Goal: Task Accomplishment & Management: Complete application form

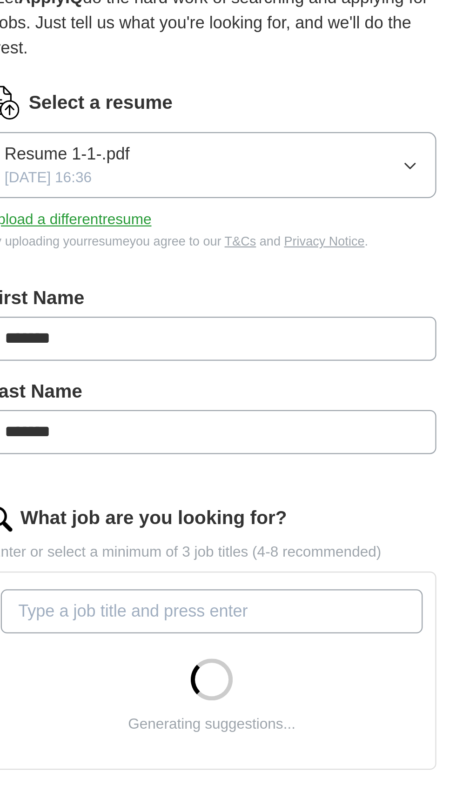
click at [207, 171] on button "Resume 1-1-.pdf [DATE] 16:36" at bounding box center [227, 173] width 199 height 29
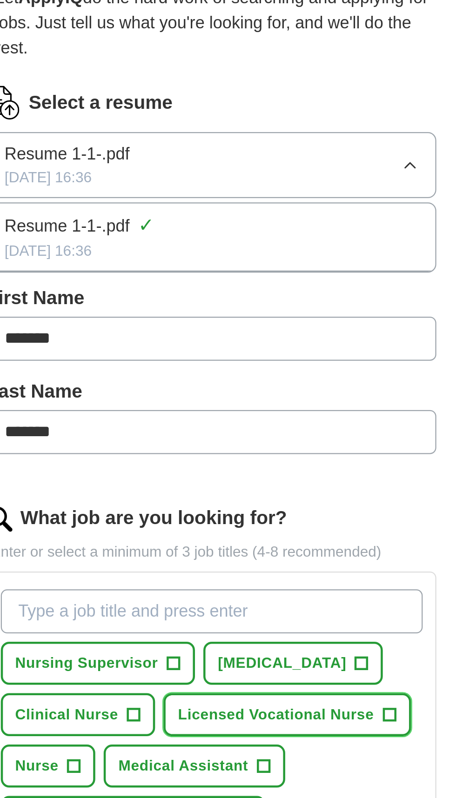
click at [288, 415] on span "Licensed Vocational Nurse" at bounding box center [256, 417] width 87 height 10
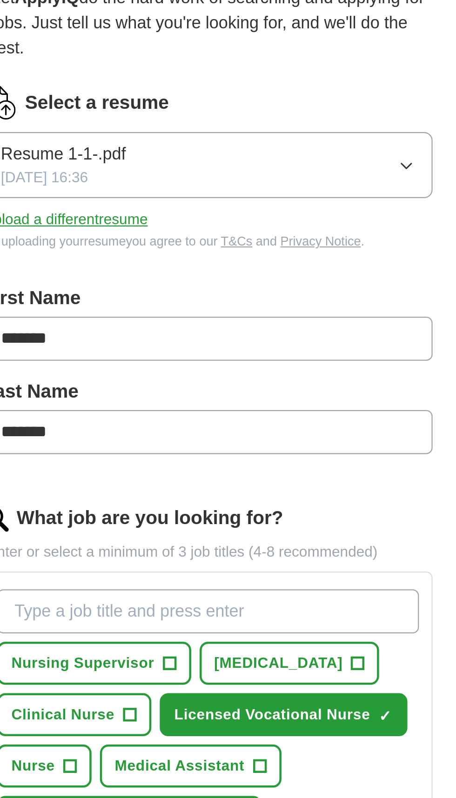
click at [318, 173] on icon "button" at bounding box center [315, 173] width 7 height 7
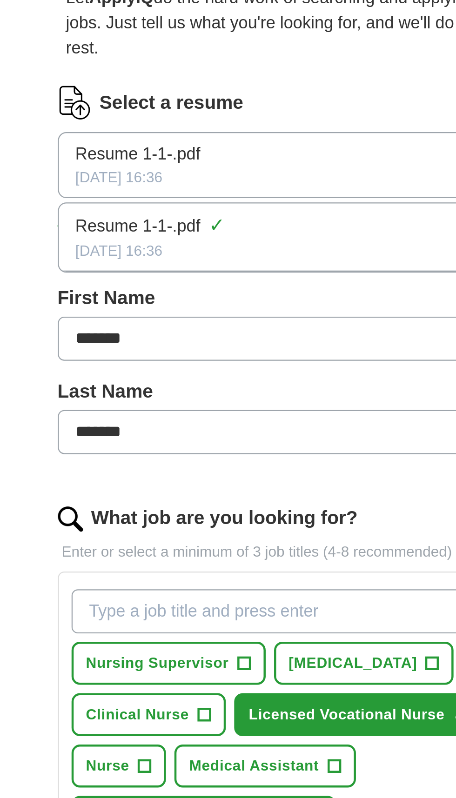
click at [132, 140] on img at bounding box center [135, 145] width 15 height 15
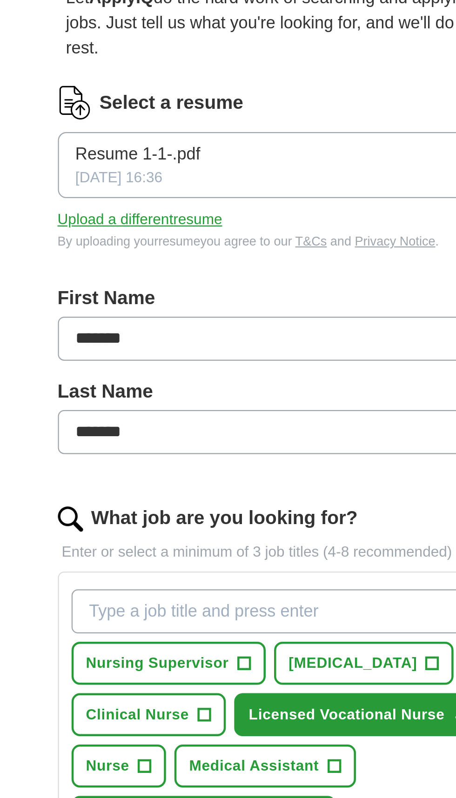
click at [180, 196] on button "Upload a different resume" at bounding box center [164, 197] width 73 height 10
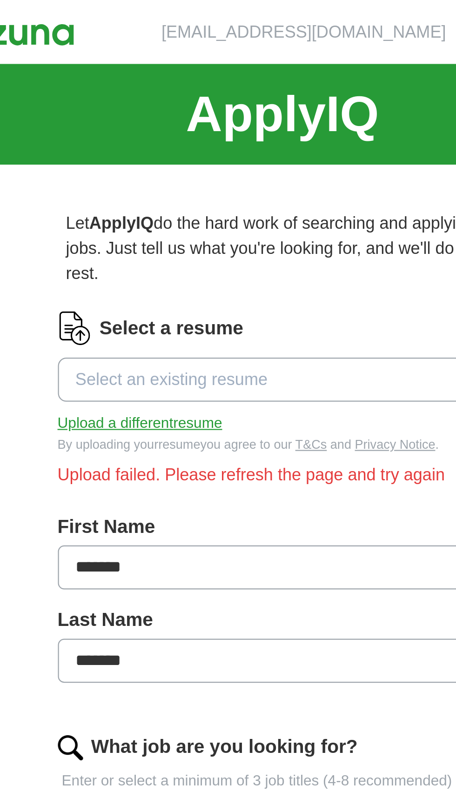
click at [199, 166] on span "Select an existing resume" at bounding box center [178, 168] width 85 height 11
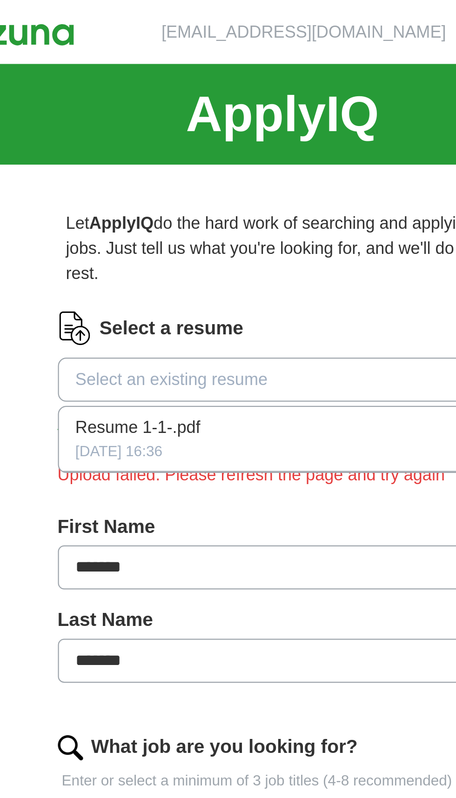
click at [210, 198] on div "[DATE] 16:36" at bounding box center [228, 200] width 184 height 10
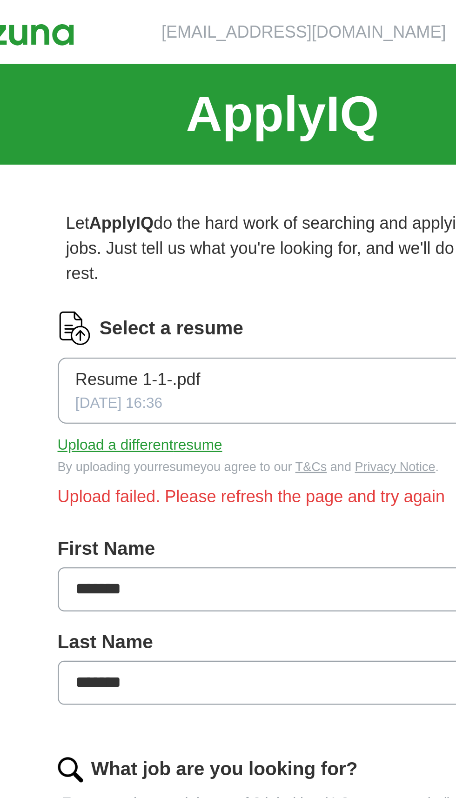
click at [182, 202] on button "Upload a different resume" at bounding box center [164, 197] width 73 height 10
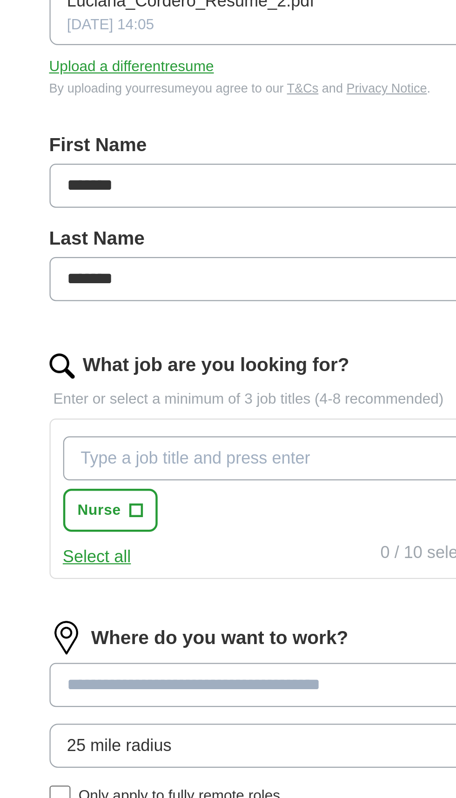
click at [207, 373] on input "What job are you looking for?" at bounding box center [227, 371] width 187 height 20
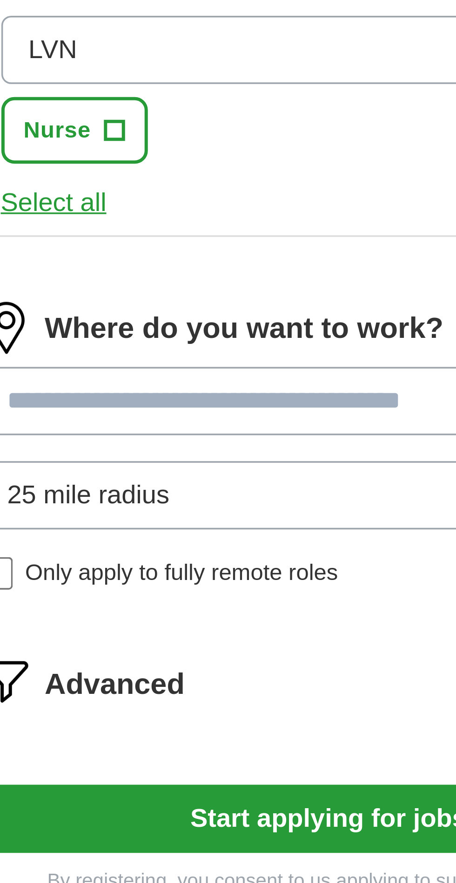
type input "LVN"
click at [165, 397] on span "+" at bounding box center [167, 393] width 6 height 7
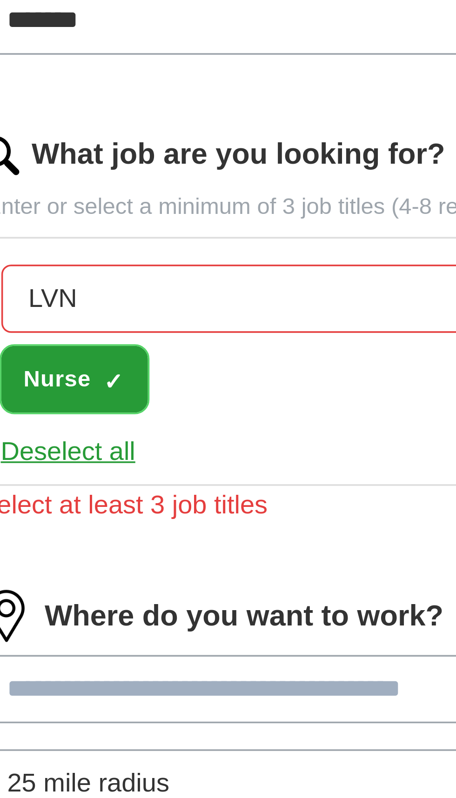
scroll to position [79, 0]
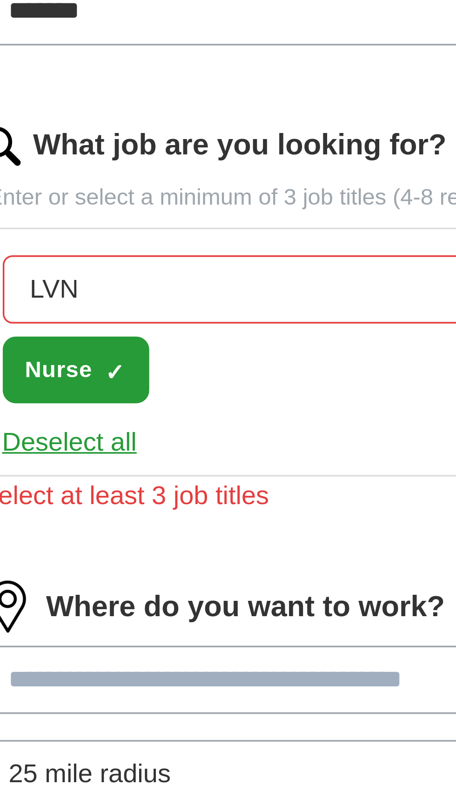
click at [212, 404] on input at bounding box center [227, 404] width 199 height 20
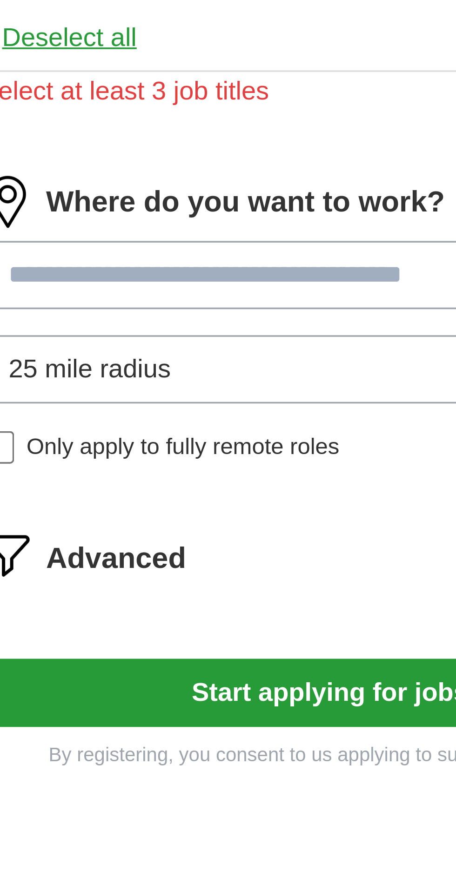
click at [231, 404] on input at bounding box center [227, 404] width 199 height 20
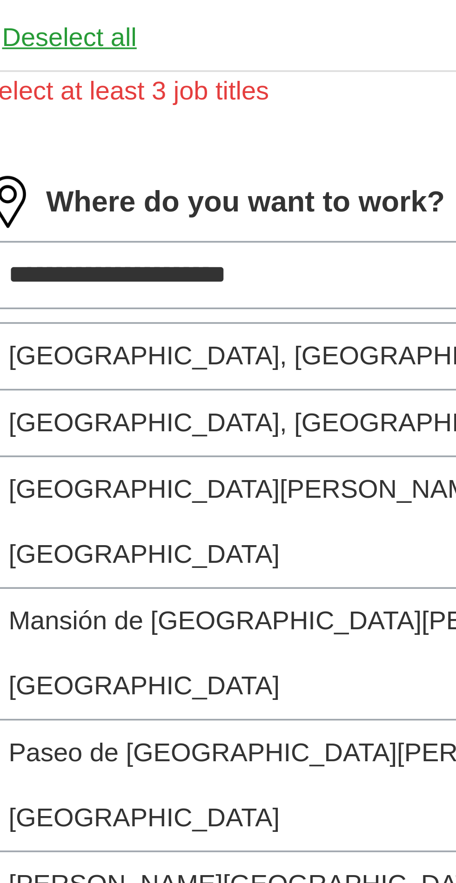
click at [136, 401] on input "**********" at bounding box center [227, 404] width 199 height 20
click at [139, 401] on input "**********" at bounding box center [227, 404] width 199 height 20
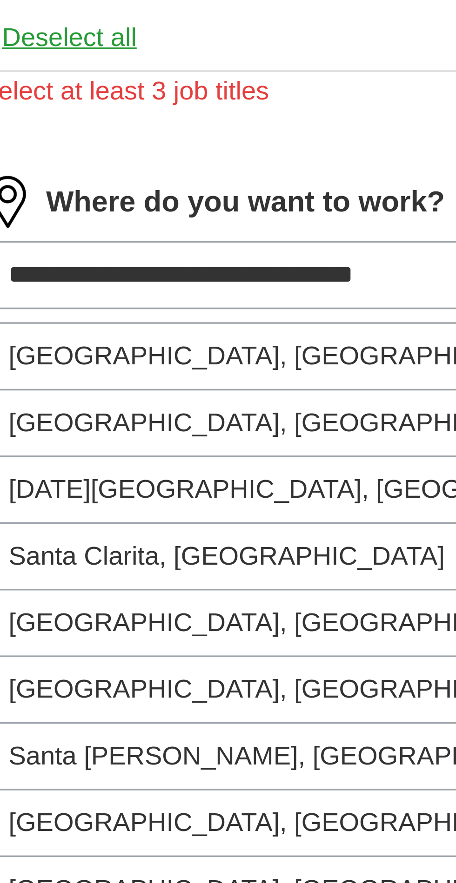
click at [209, 404] on input "**********" at bounding box center [227, 404] width 199 height 20
type input "**********"
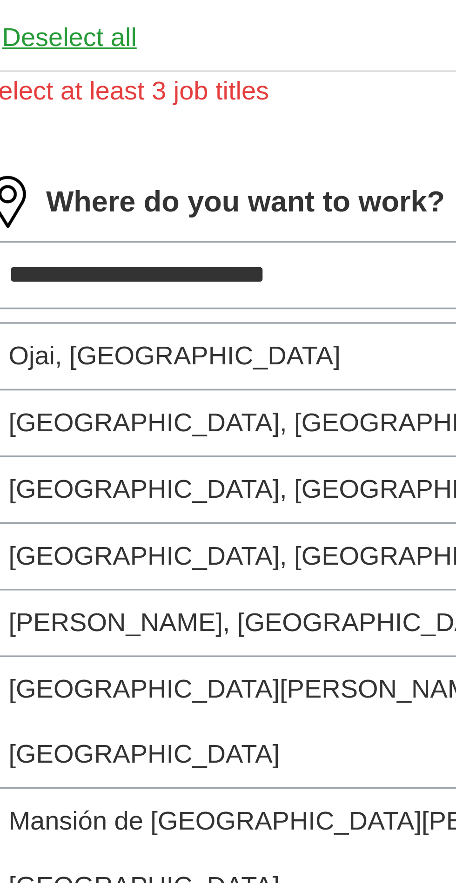
type input "**********"
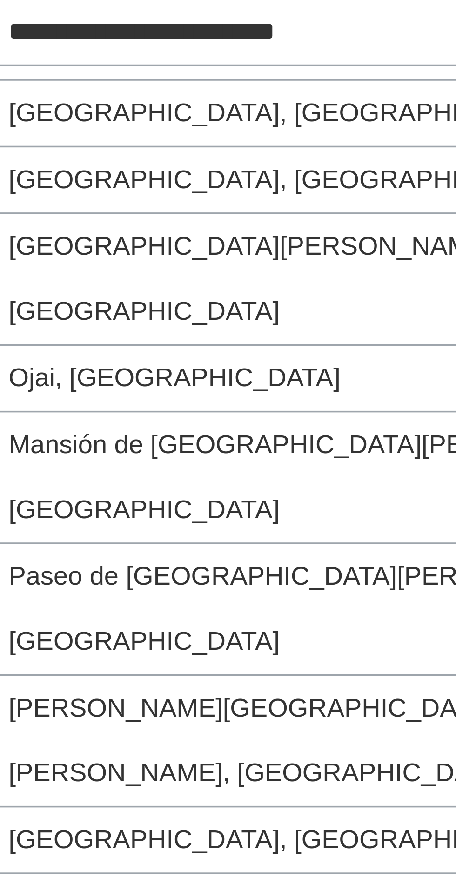
click at [191, 423] on li "[GEOGRAPHIC_DATA], [GEOGRAPHIC_DATA]" at bounding box center [228, 426] width 198 height 19
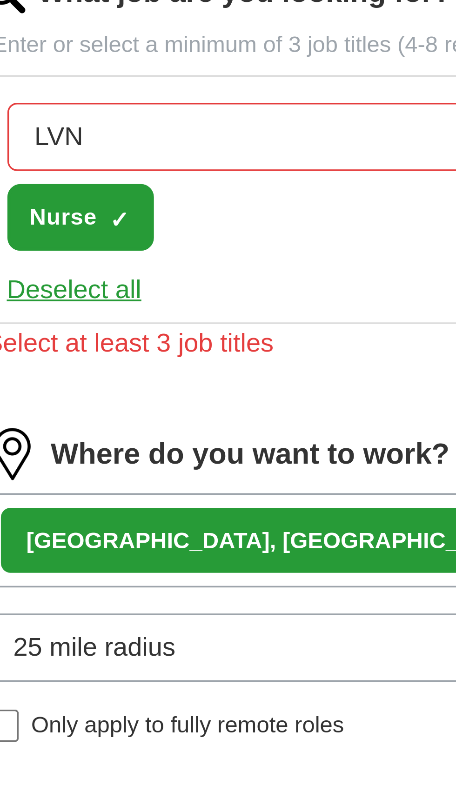
scroll to position [122, 0]
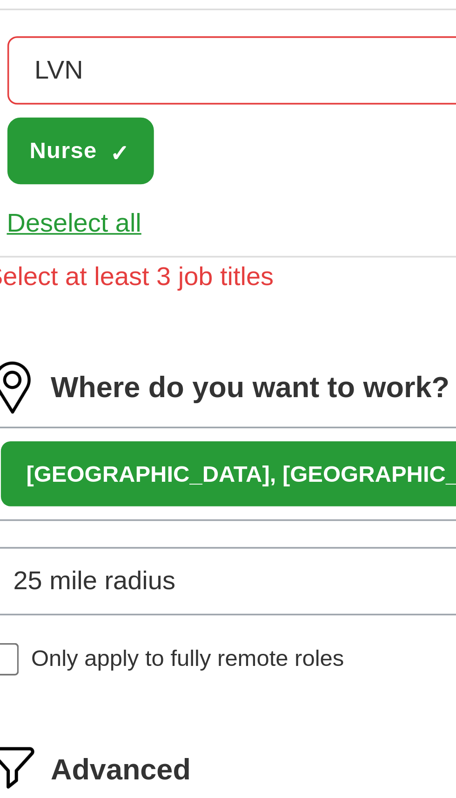
click at [228, 366] on div "[GEOGRAPHIC_DATA], [GEOGRAPHIC_DATA] ×" at bounding box center [227, 364] width 199 height 27
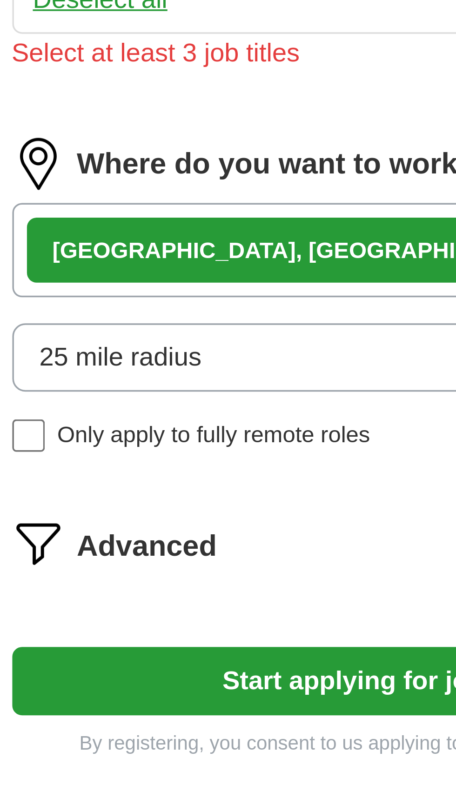
click at [191, 394] on button "25 mile radius" at bounding box center [227, 395] width 199 height 20
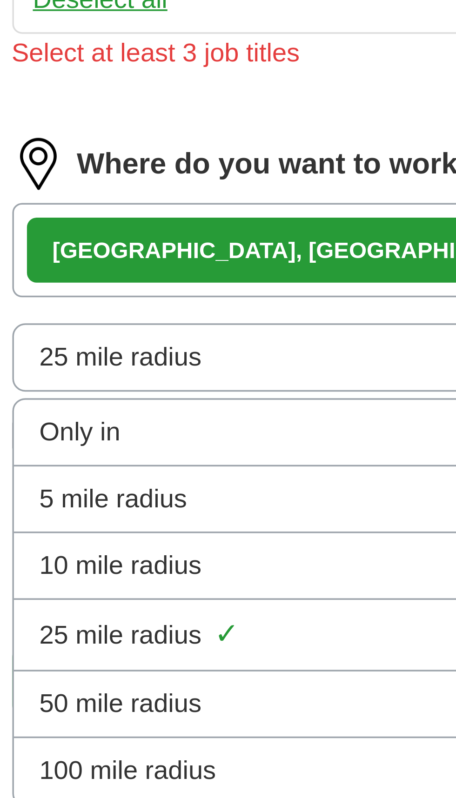
click at [179, 495] on span "50 mile radius" at bounding box center [159, 494] width 46 height 11
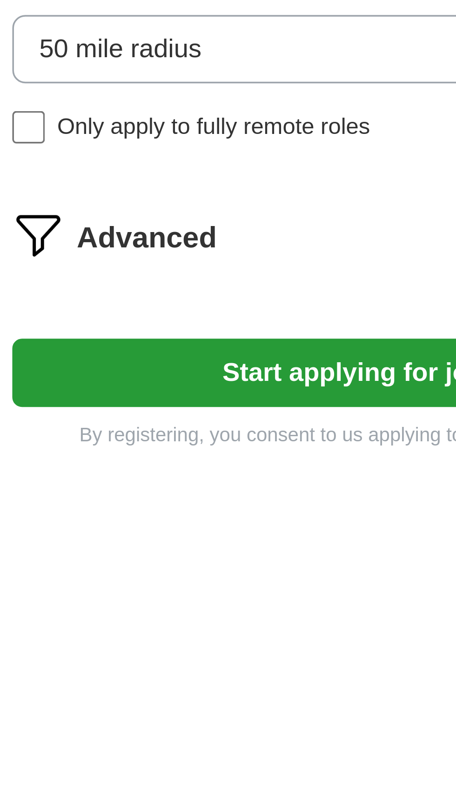
click at [231, 485] on button "Start applying for jobs" at bounding box center [227, 488] width 199 height 20
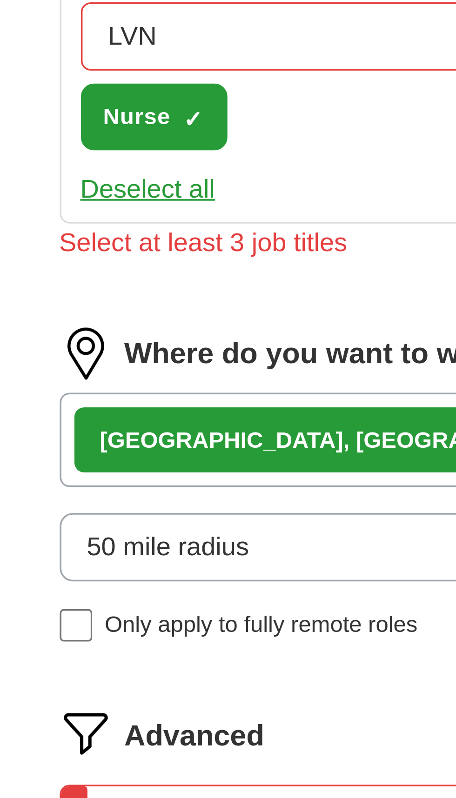
click at [201, 273] on div "LVN Press return to add title Nurse ✓ ×" at bounding box center [227, 261] width 191 height 50
click at [197, 273] on div "LVN Press return to add title Nurse ✓ ×" at bounding box center [227, 261] width 191 height 50
click at [191, 269] on div "LVN Press return to add title Nurse ✓ ×" at bounding box center [227, 261] width 191 height 50
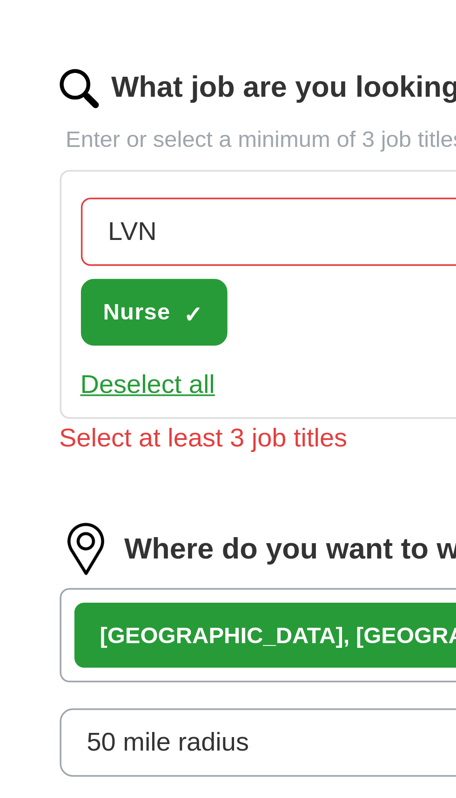
click at [190, 274] on div "LVN Press return to add title Nurse ✓ ×" at bounding box center [227, 261] width 191 height 50
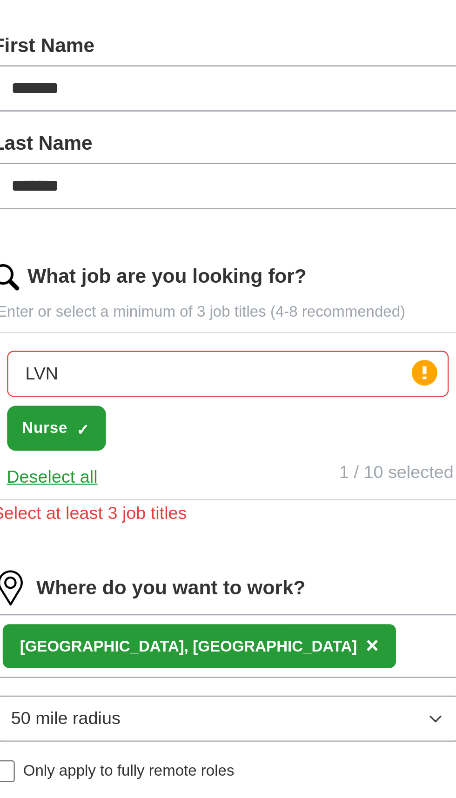
click at [311, 248] on icon at bounding box center [312, 249] width 2 height 6
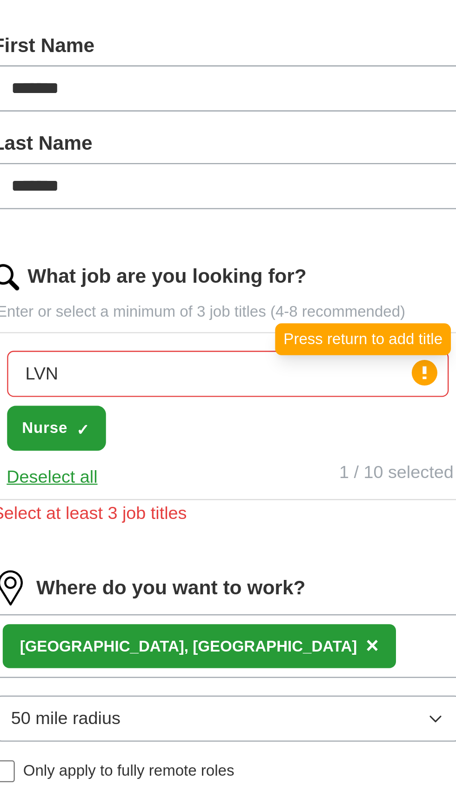
click at [169, 249] on input "LVN" at bounding box center [227, 249] width 187 height 20
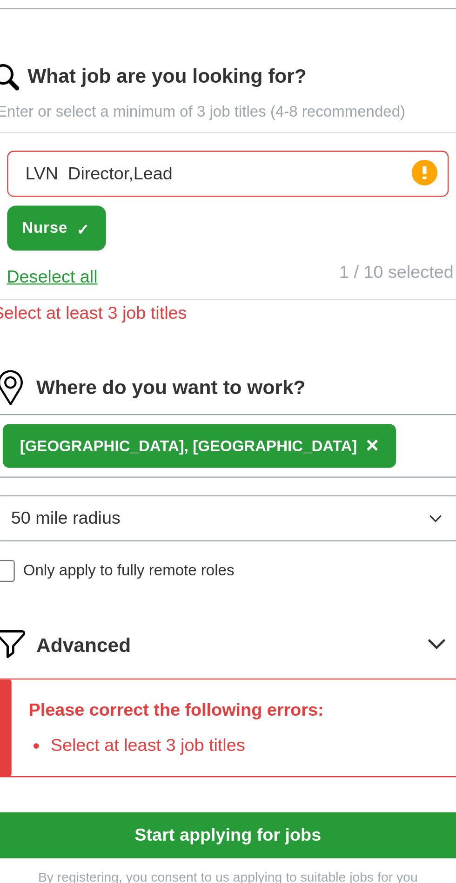
click at [183, 247] on input "LVN Director,Lead" at bounding box center [227, 249] width 187 height 20
click at [184, 243] on input "LVN Director,Lead" at bounding box center [227, 249] width 187 height 20
click at [187, 245] on input "LVN Director,Lead" at bounding box center [227, 249] width 187 height 20
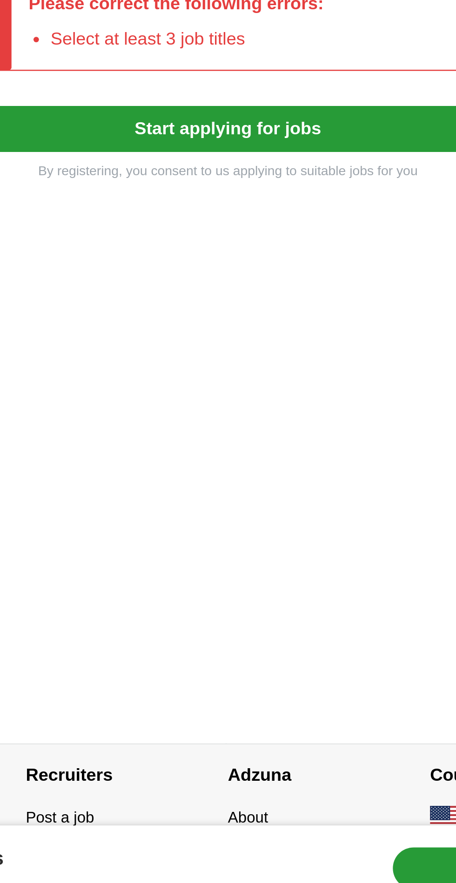
click at [238, 531] on button "Start applying for jobs" at bounding box center [227, 530] width 199 height 20
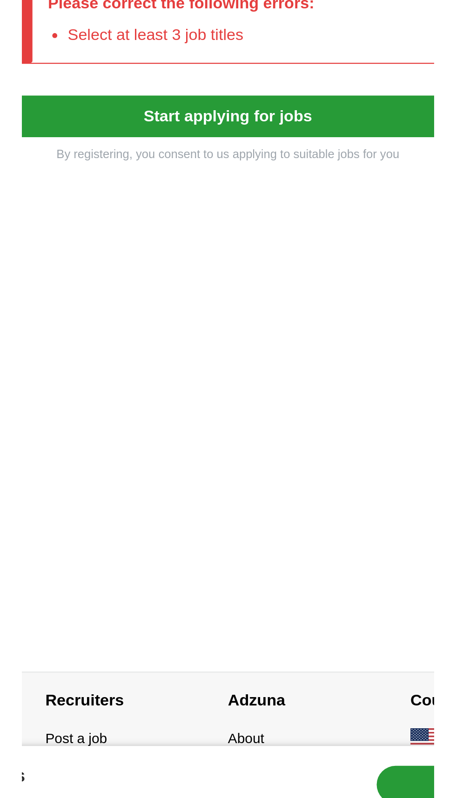
scroll to position [281, 0]
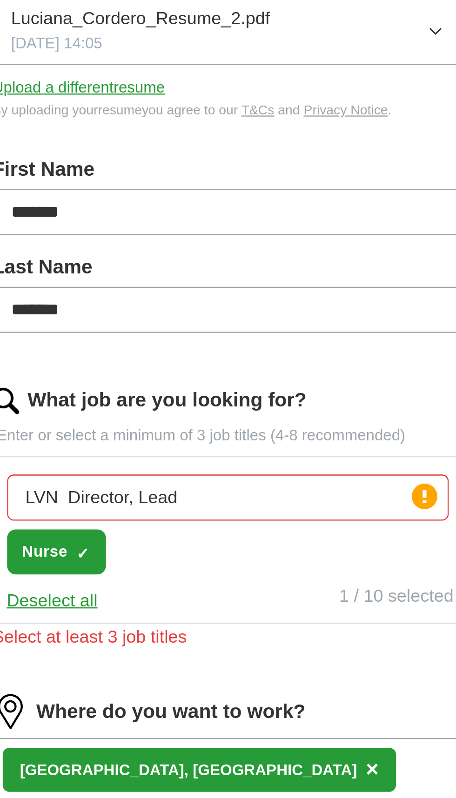
click at [297, 519] on button "Start applying for jobs" at bounding box center [227, 529] width 199 height 20
click at [317, 440] on icon at bounding box center [316, 447] width 15 height 15
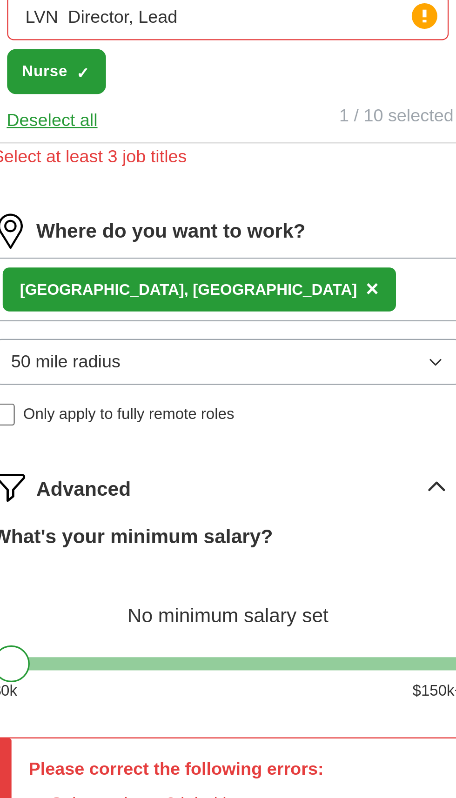
scroll to position [122, 0]
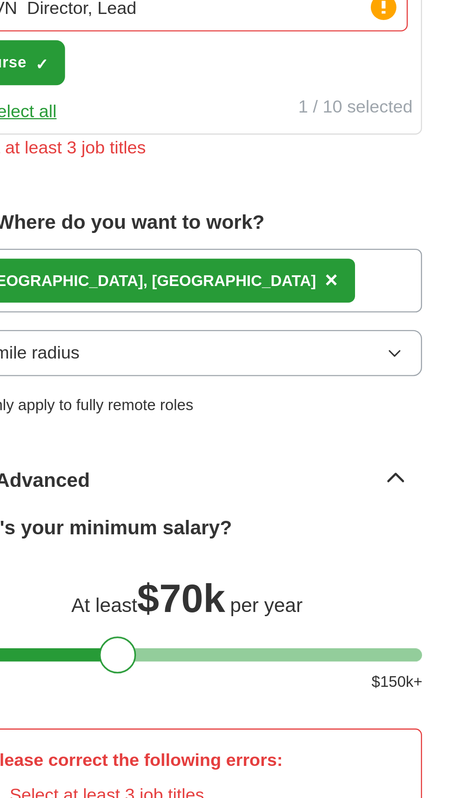
click at [287, 581] on div "Please correct the following errors: Select at least 3 job titles" at bounding box center [227, 575] width 199 height 42
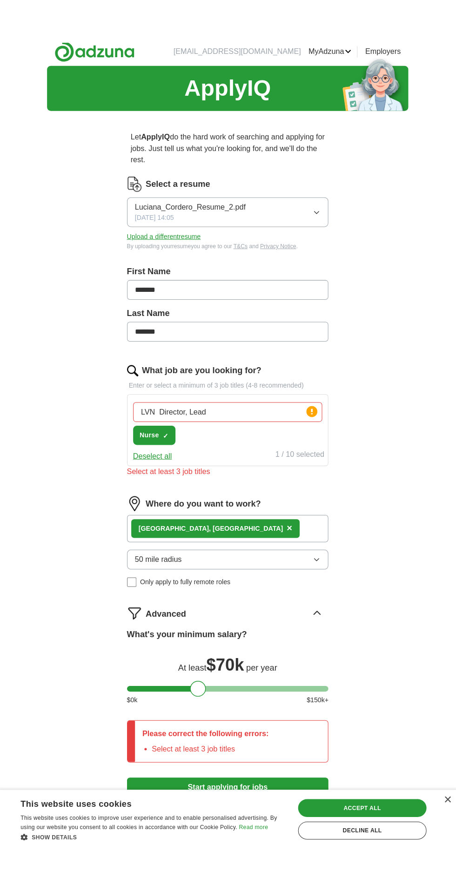
scroll to position [0, 0]
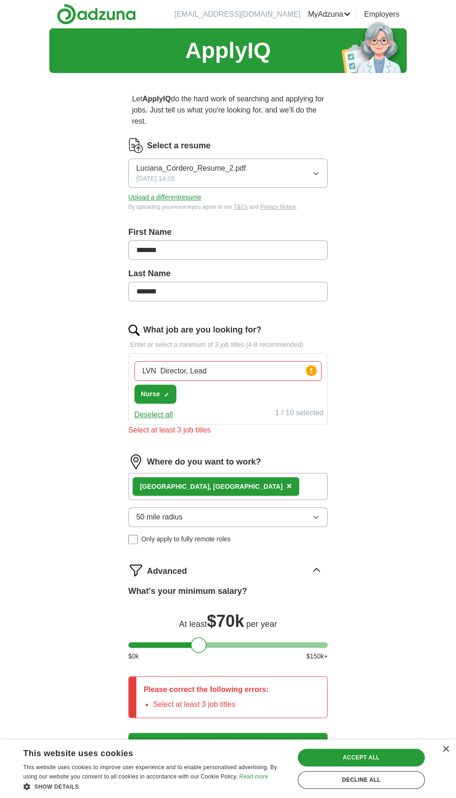
click at [152, 370] on input "LVN Director, Lead" at bounding box center [227, 371] width 187 height 20
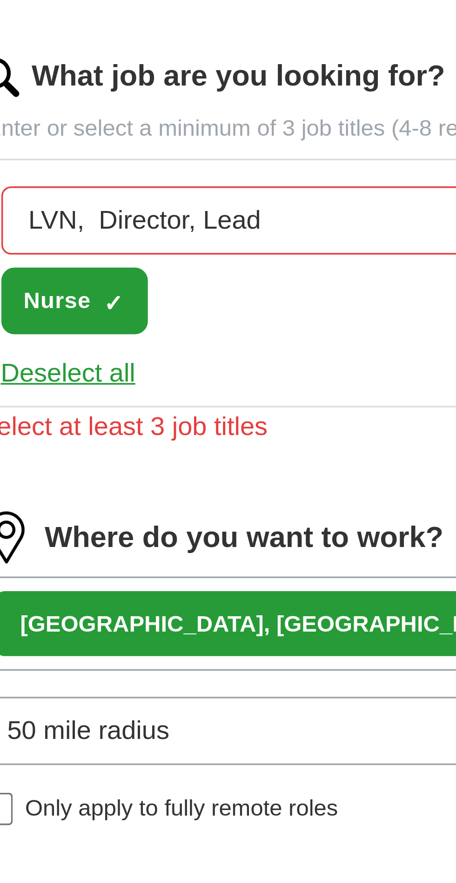
click at [157, 369] on input "LVN, Director, Lead" at bounding box center [227, 371] width 187 height 20
click at [159, 367] on input "LVN, Director, Lead" at bounding box center [227, 371] width 187 height 20
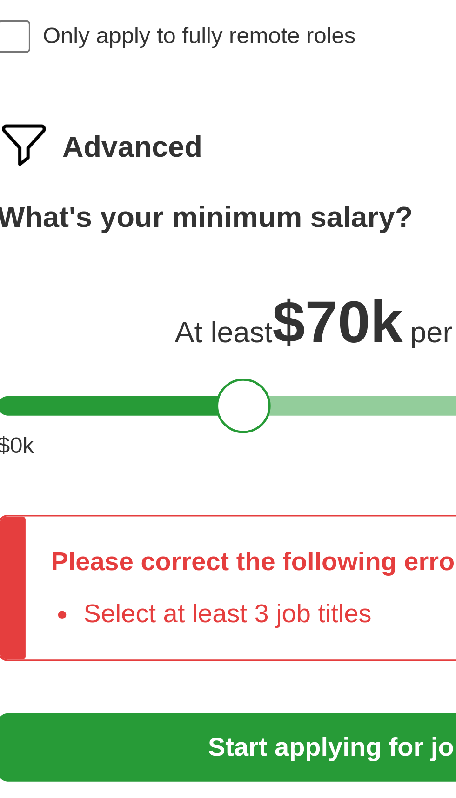
scroll to position [90, 0]
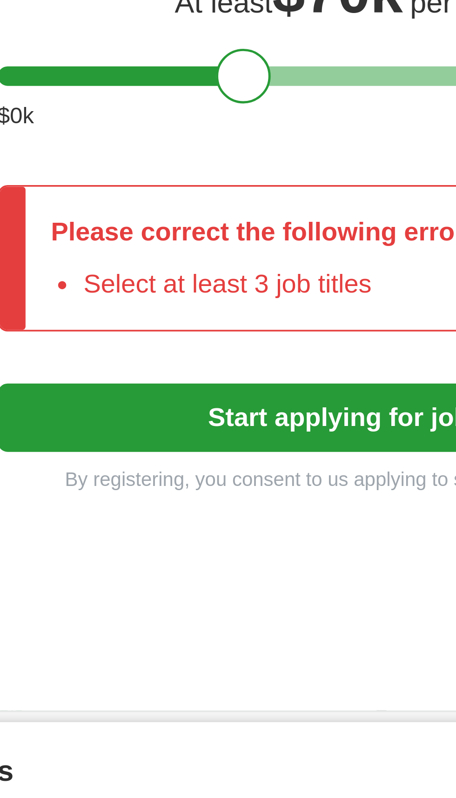
click at [231, 652] on button "Start applying for jobs" at bounding box center [227, 652] width 199 height 20
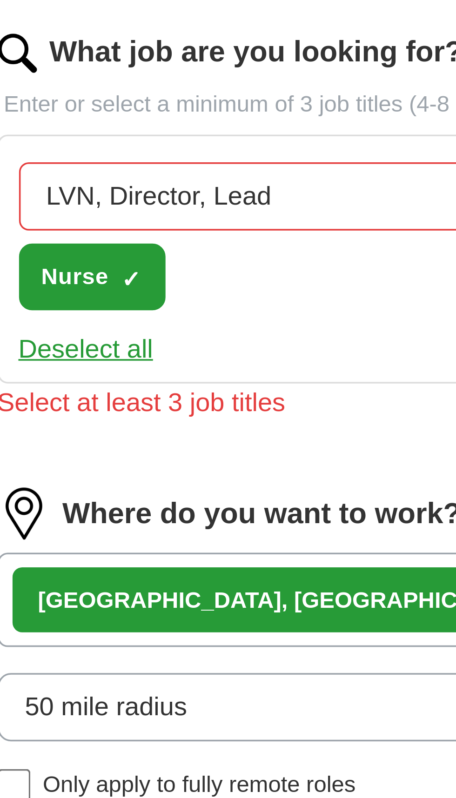
click at [211, 279] on input "LVN, Director, Lead" at bounding box center [227, 281] width 187 height 20
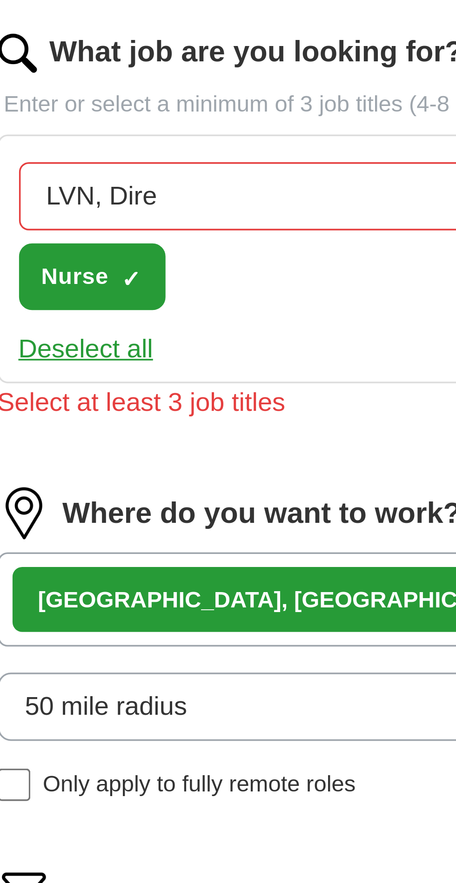
type input "LVN,"
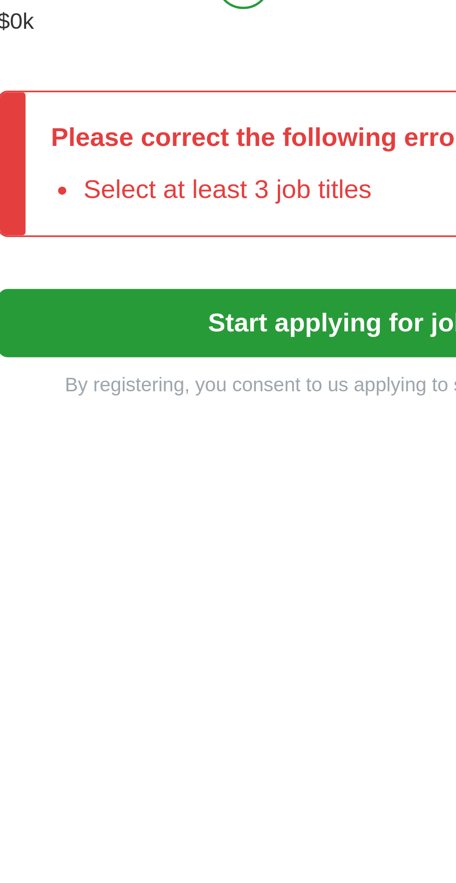
click at [233, 615] on form "Select a resume Luciana_Cordero_Resume_2.pdf [DATE] 14:05 Upload a different re…" at bounding box center [227, 355] width 199 height 615
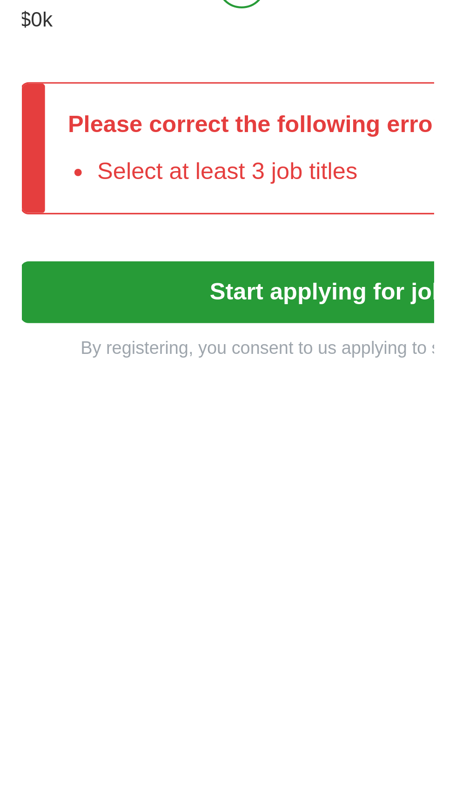
scroll to position [90, 0]
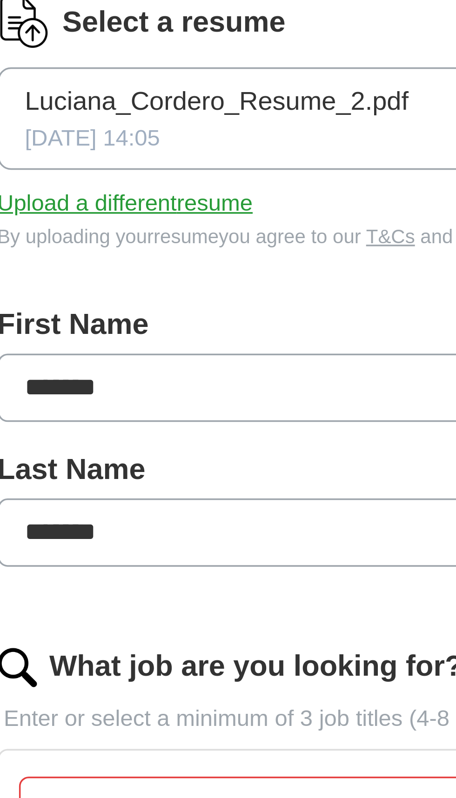
click at [232, 94] on button "Luciana_Cordero_Resume_2.pdf [DATE] 14:05" at bounding box center [227, 83] width 199 height 29
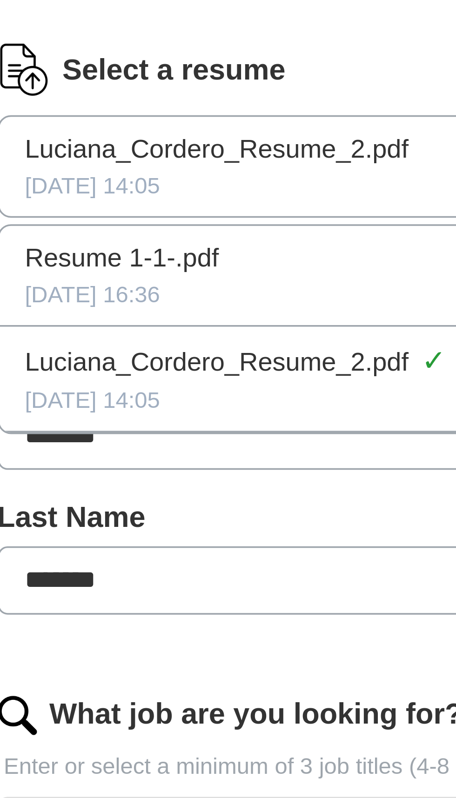
scroll to position [42, 0]
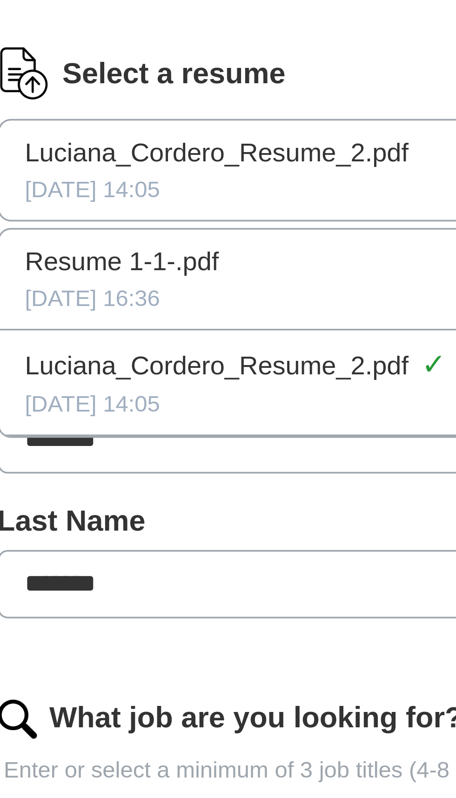
click at [223, 160] on div "Resume 1-1-.pdf" at bounding box center [228, 157] width 184 height 11
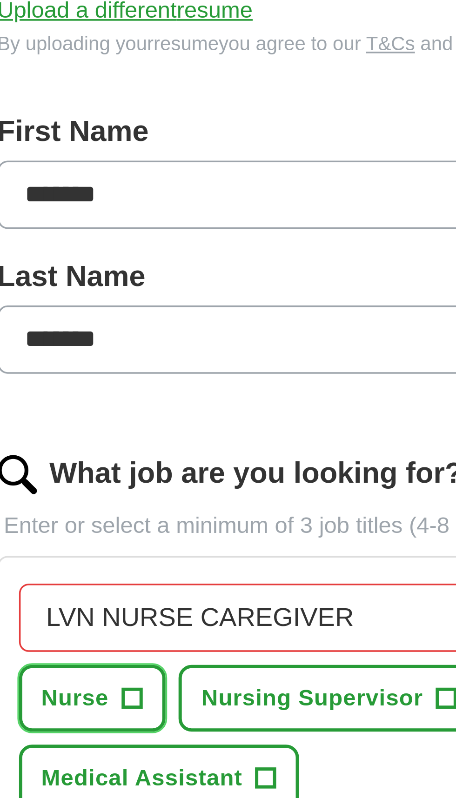
click at [153, 349] on span "Nurse" at bounding box center [150, 352] width 19 height 10
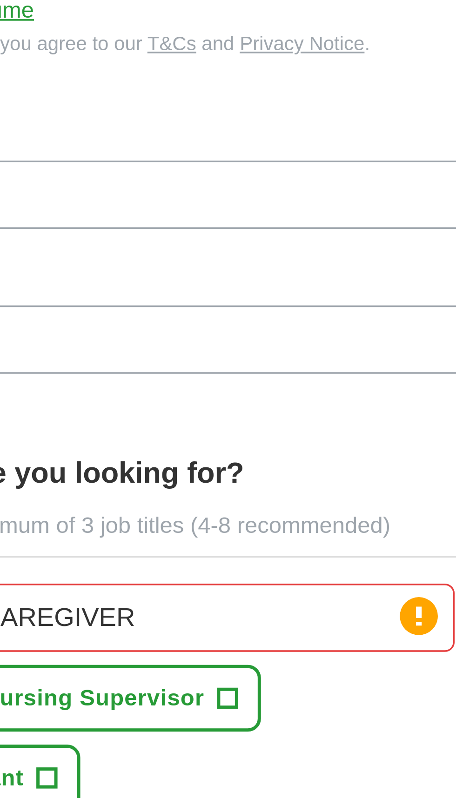
click at [244, 388] on button "Licensed Vocational Nurse +" at bounding box center [189, 397] width 110 height 19
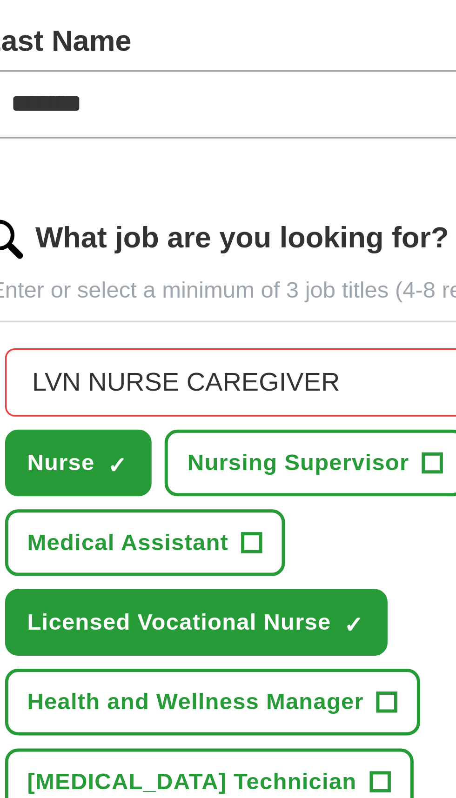
click at [225, 485] on span "+" at bounding box center [228, 488] width 6 height 7
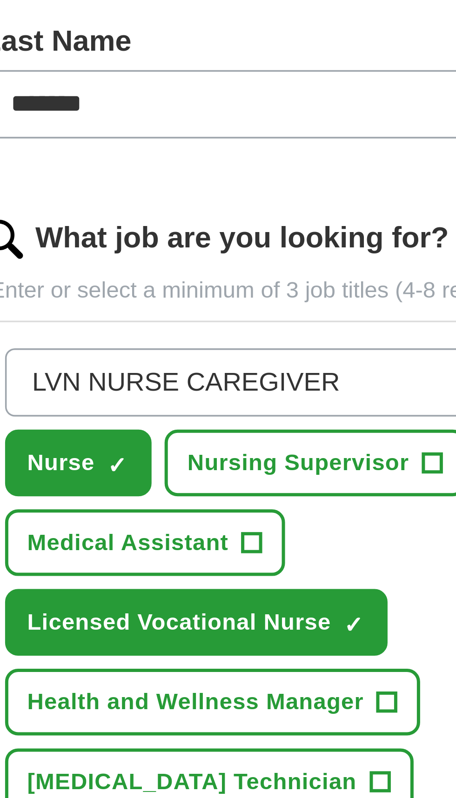
click at [227, 330] on input "LVN NURSE CAREGIVER" at bounding box center [227, 329] width 187 height 20
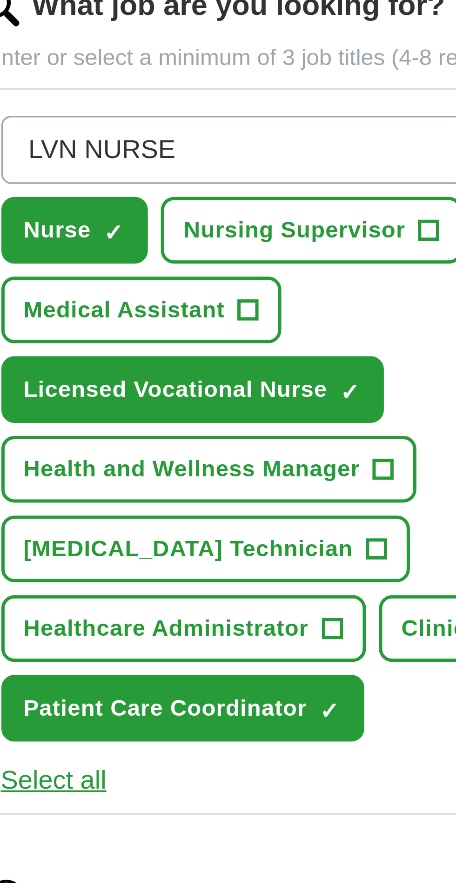
type input "LVN"
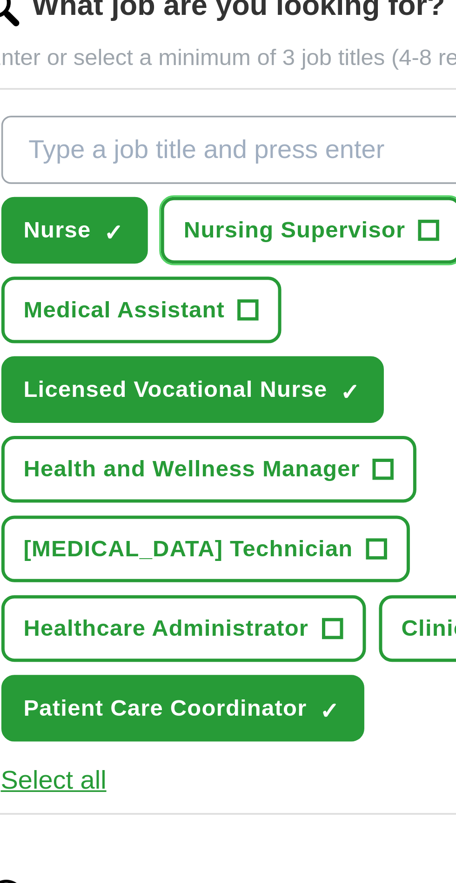
click at [253, 351] on span "+" at bounding box center [256, 352] width 6 height 6
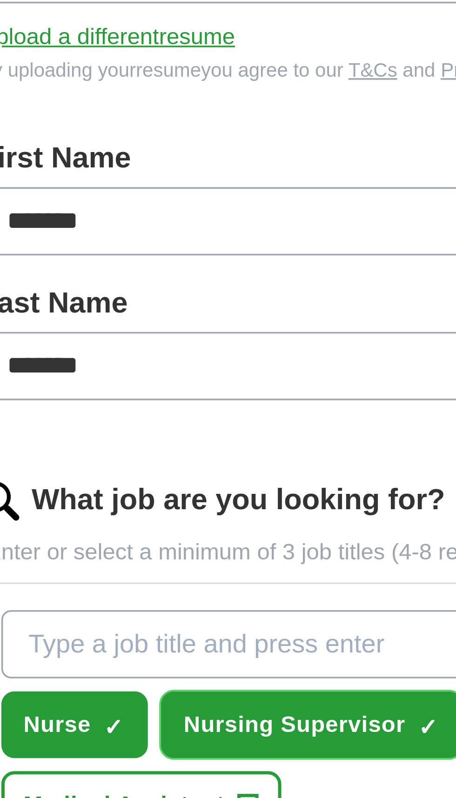
scroll to position [51, 0]
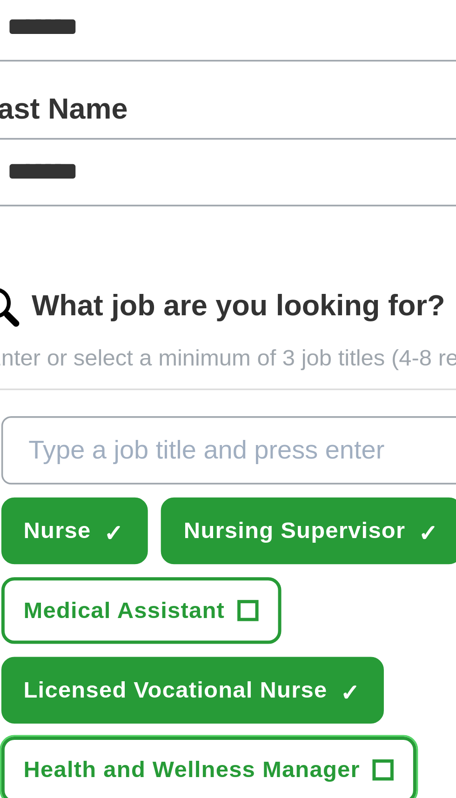
click at [241, 408] on span "+" at bounding box center [244, 411] width 6 height 7
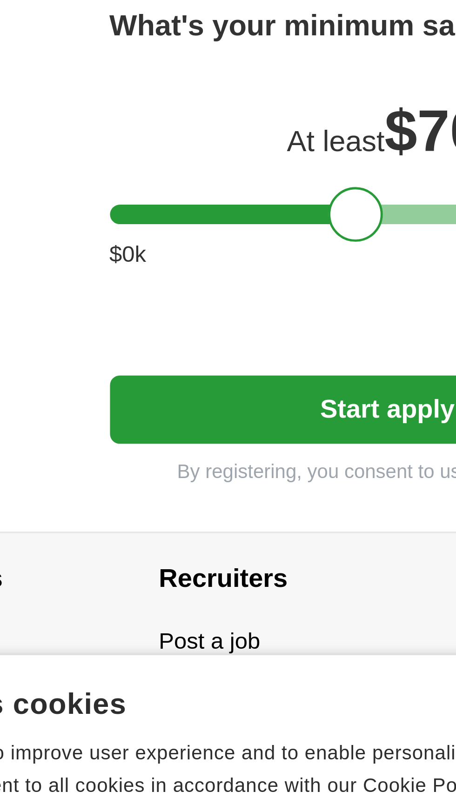
scroll to position [182, 0]
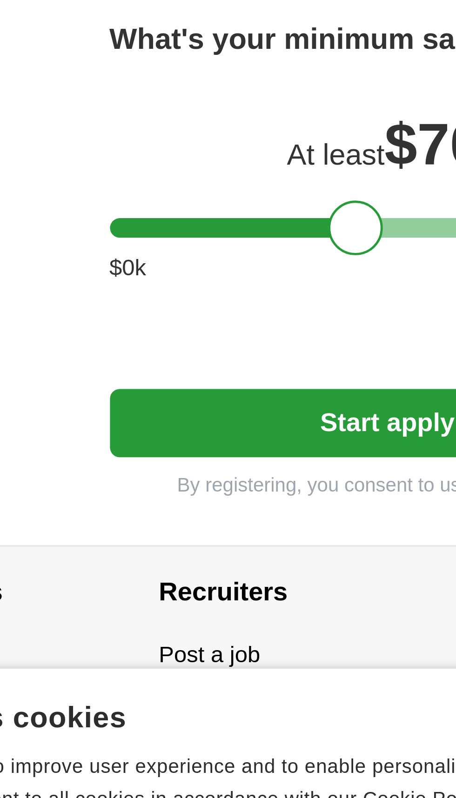
click at [195, 659] on button "Start applying for jobs" at bounding box center [227, 669] width 199 height 20
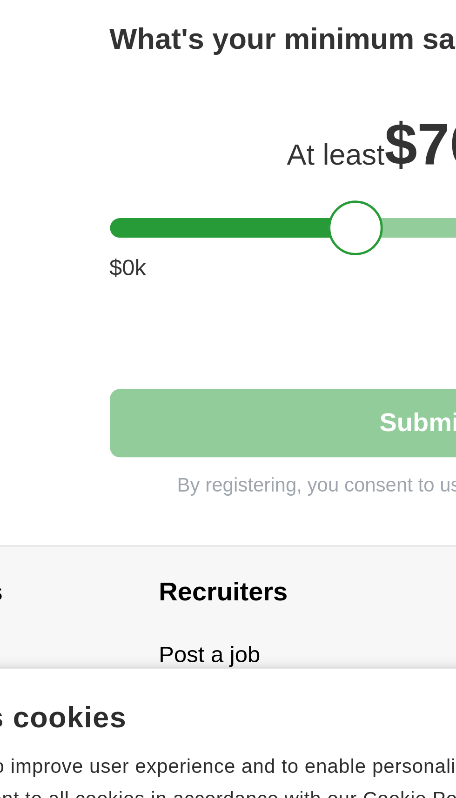
select select "**"
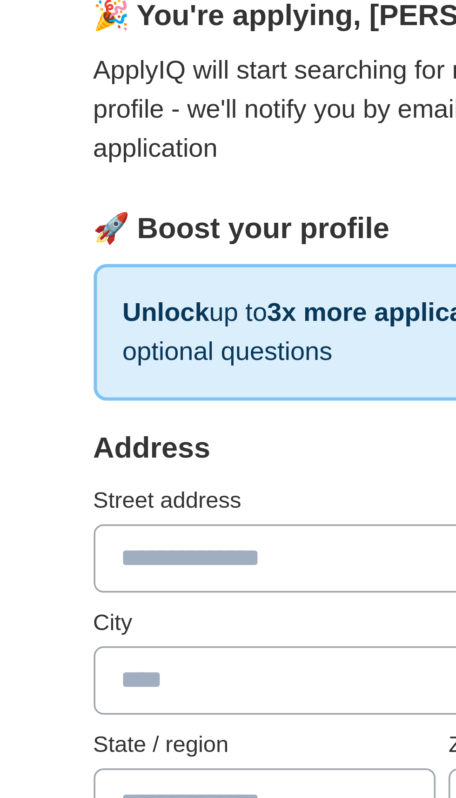
scroll to position [48, 0]
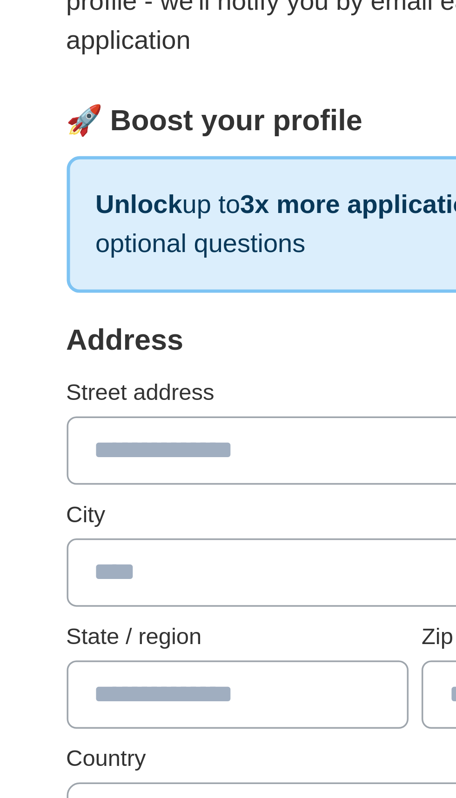
click at [141, 201] on input "text" at bounding box center [227, 203] width 199 height 20
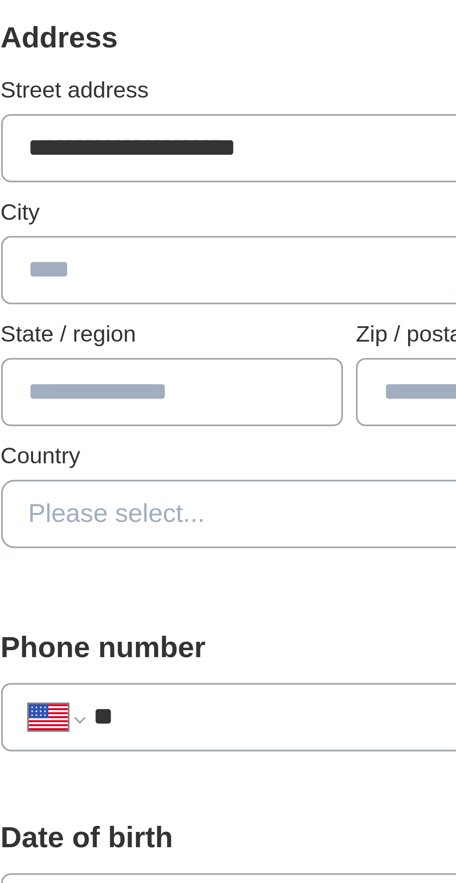
type input "**********"
click at [156, 236] on input "text" at bounding box center [227, 238] width 199 height 20
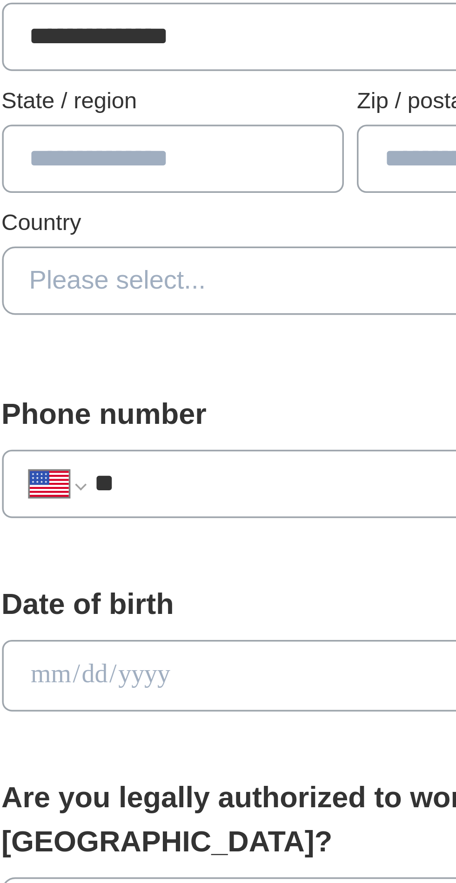
type input "**********"
click at [172, 272] on input "text" at bounding box center [177, 273] width 98 height 20
type input "**"
click at [245, 271] on input "text" at bounding box center [279, 273] width 98 height 20
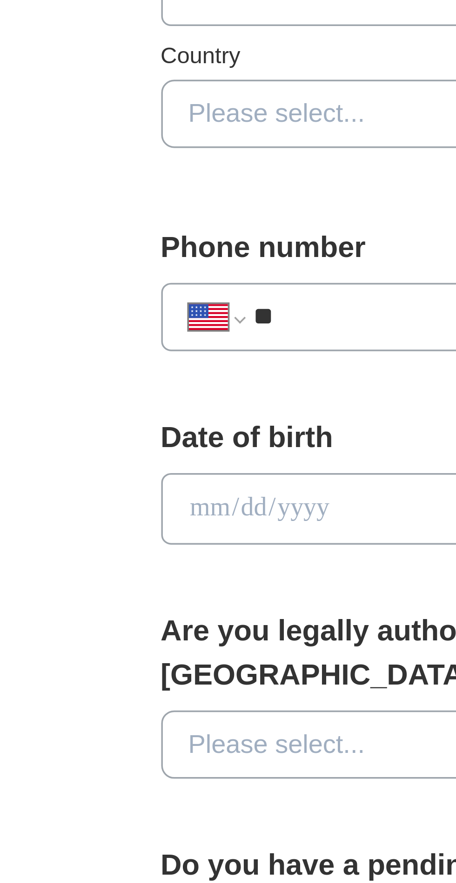
type input "*****"
click at [161, 304] on span "Please select..." at bounding box center [161, 307] width 51 height 11
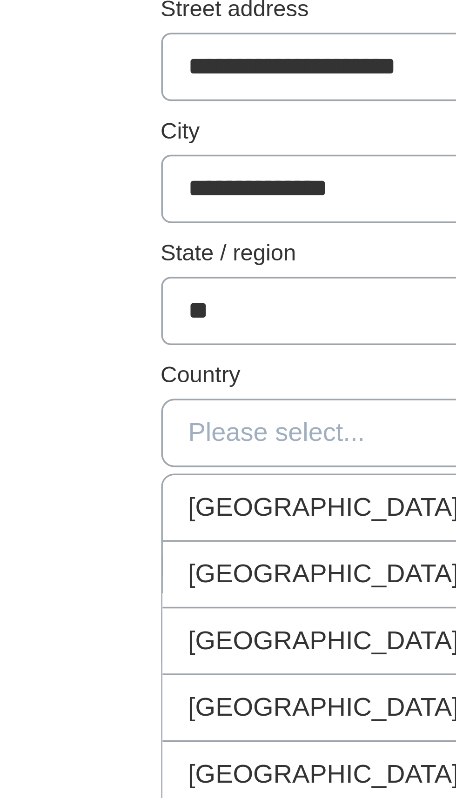
scroll to position [47, 0]
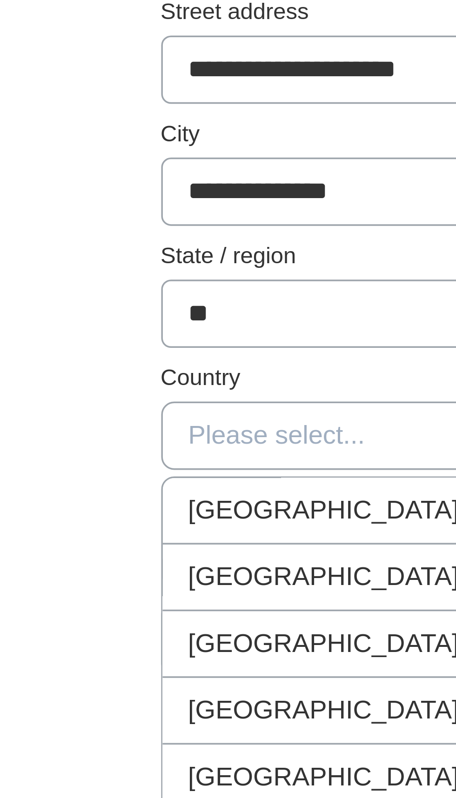
click at [171, 349] on span "[GEOGRAPHIC_DATA]" at bounding box center [175, 348] width 78 height 11
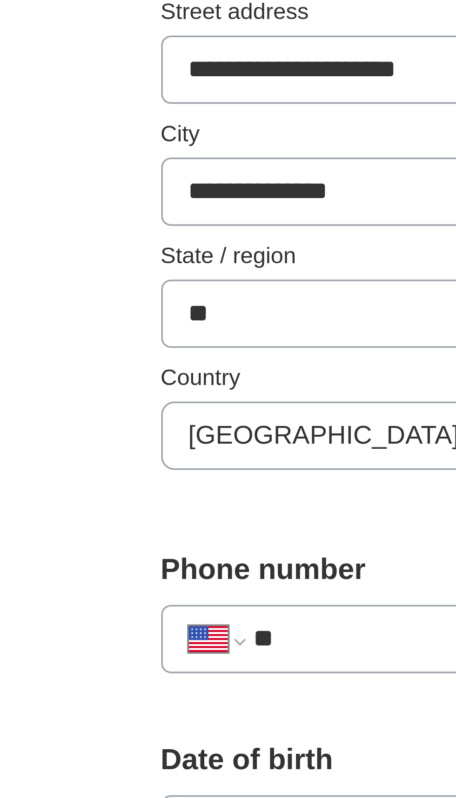
click at [181, 364] on input "**" at bounding box center [237, 366] width 165 height 11
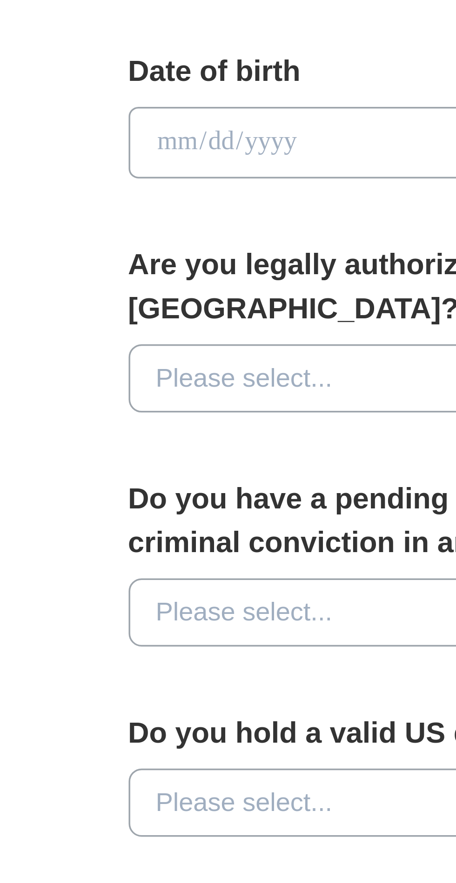
type input "**********"
click at [148, 417] on input "date" at bounding box center [227, 421] width 199 height 20
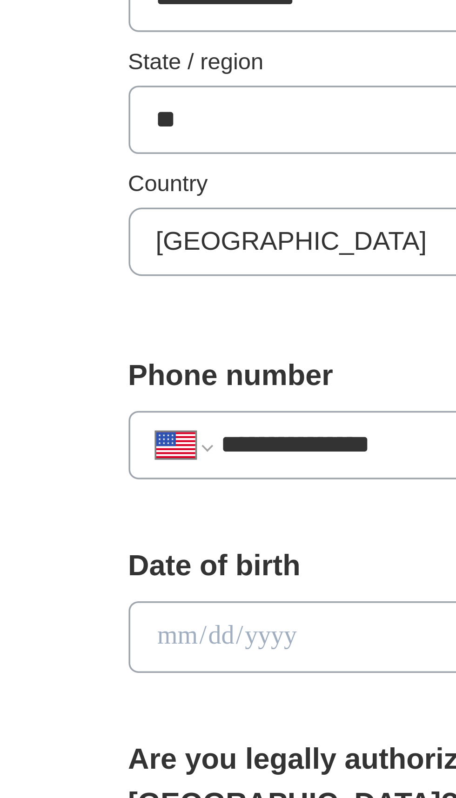
scroll to position [122, 0]
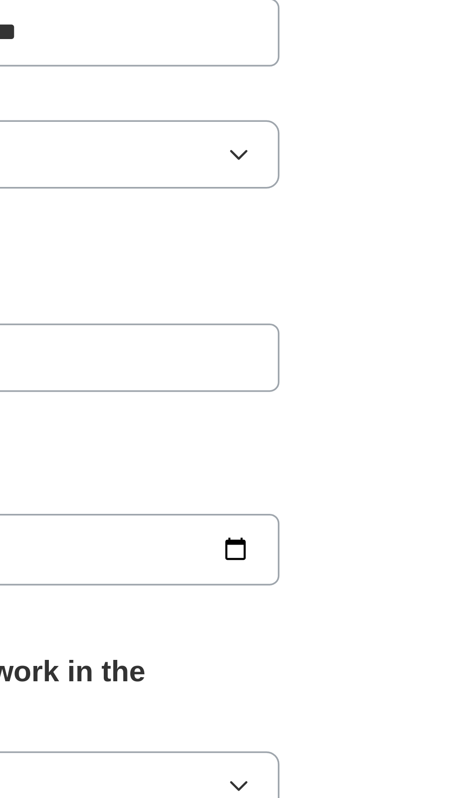
click at [324, 343] on input "date" at bounding box center [227, 347] width 199 height 20
type input "**********"
click at [266, 471] on button "Please select..." at bounding box center [227, 481] width 199 height 20
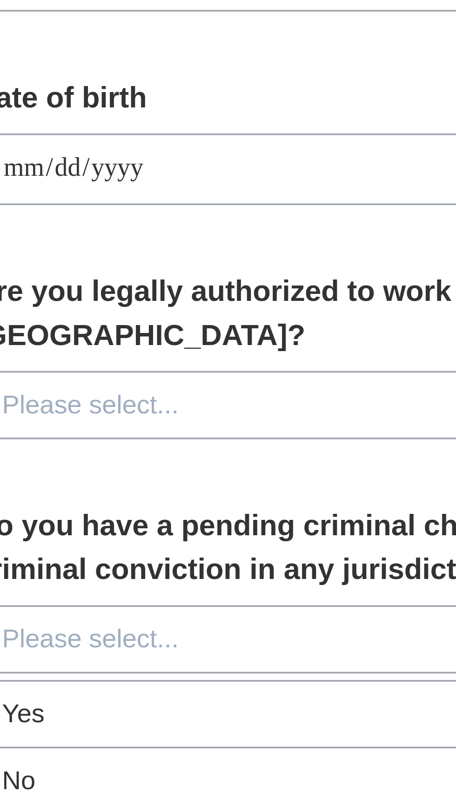
click at [217, 404] on button "Please select..." at bounding box center [227, 414] width 199 height 20
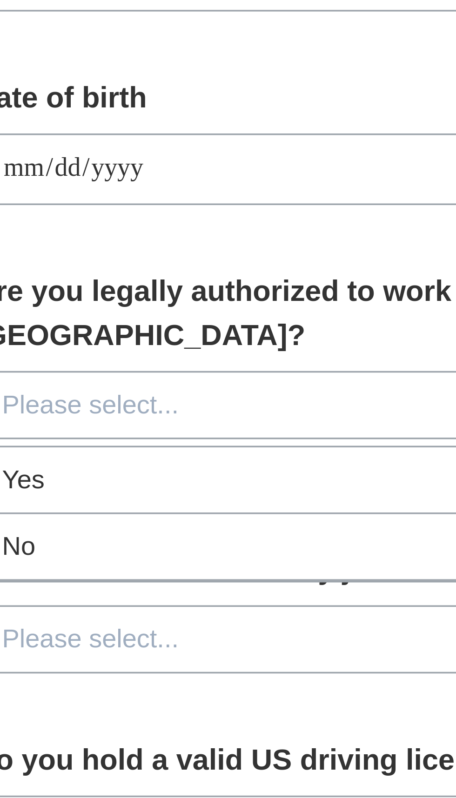
click at [145, 430] on span "Yes" at bounding box center [142, 435] width 12 height 11
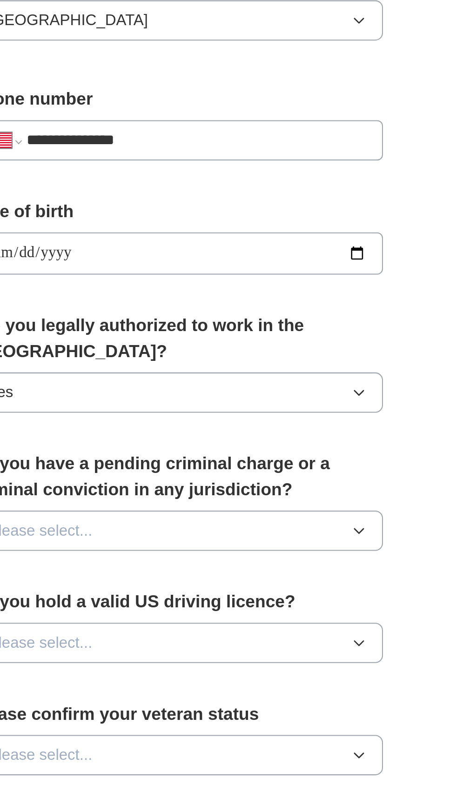
click at [317, 477] on icon "button" at bounding box center [315, 480] width 7 height 7
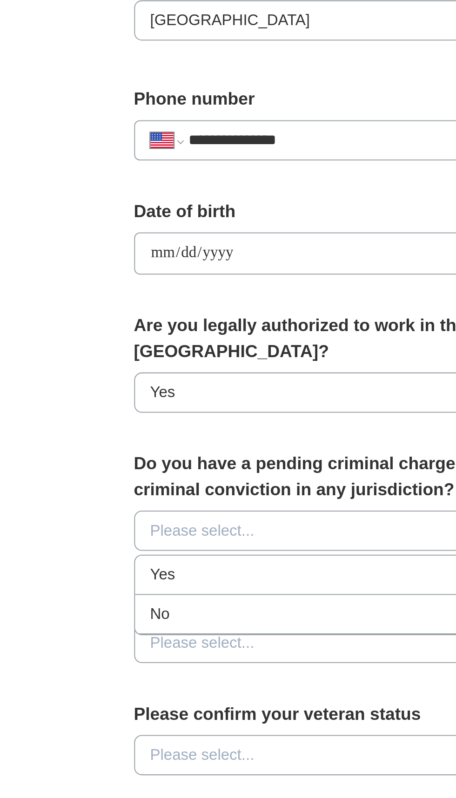
click at [139, 516] on span "No" at bounding box center [140, 521] width 9 height 11
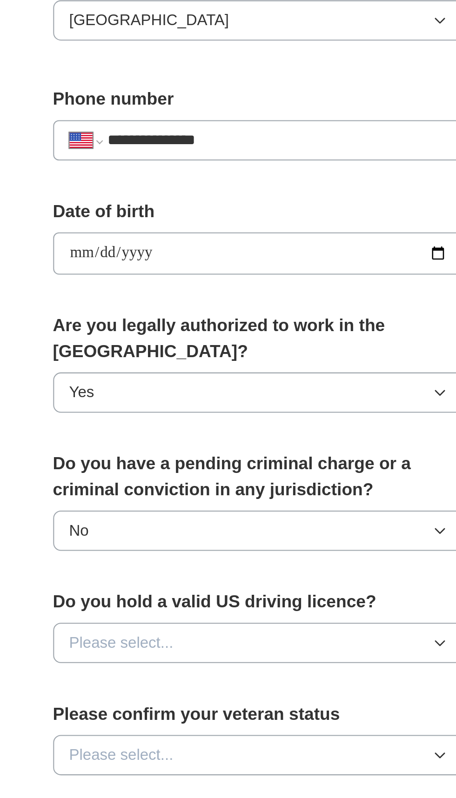
click at [275, 526] on button "Please select..." at bounding box center [227, 536] width 199 height 20
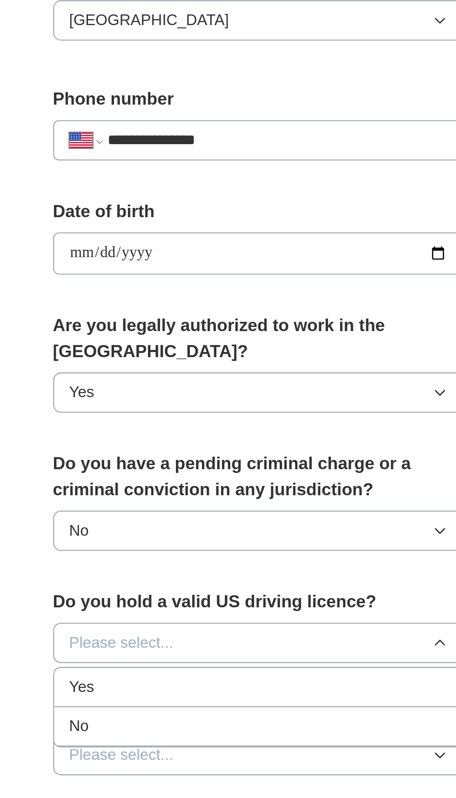
click at [145, 551] on span "Yes" at bounding box center [142, 556] width 12 height 11
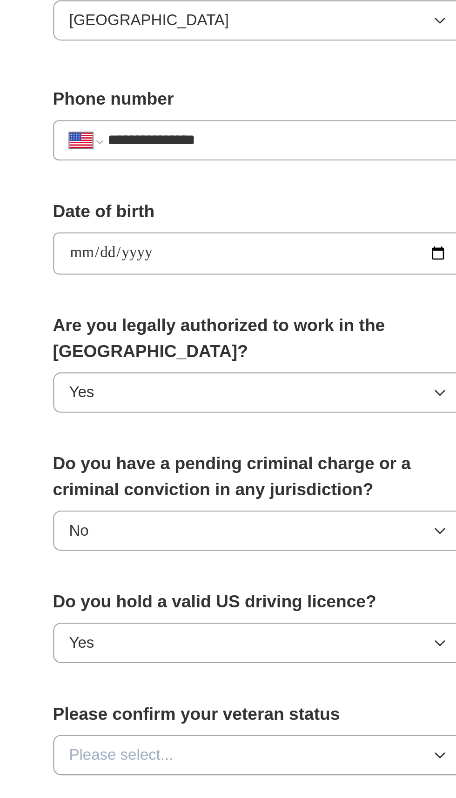
click at [246, 580] on button "Please select..." at bounding box center [227, 590] width 199 height 20
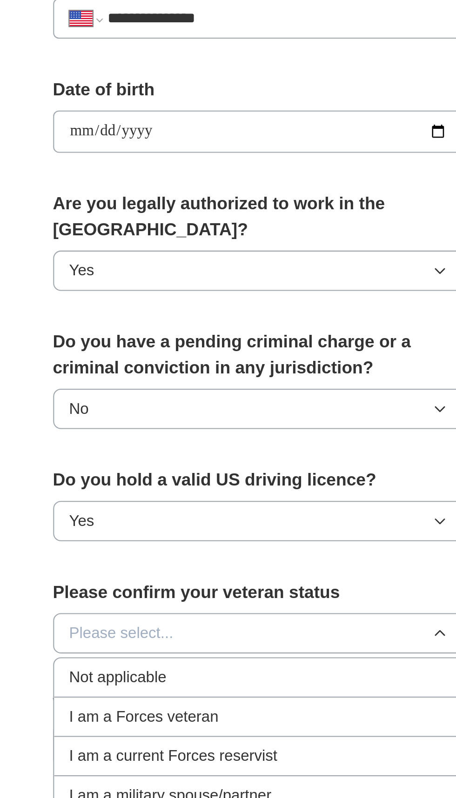
click at [163, 606] on span "Not applicable" at bounding box center [159, 611] width 47 height 11
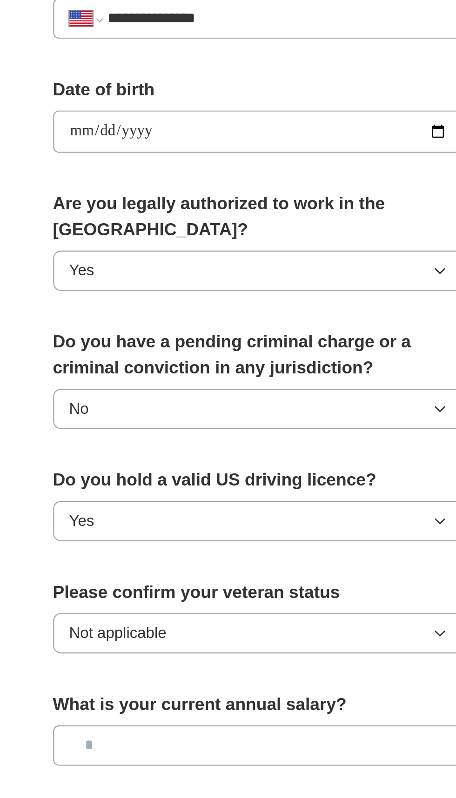
click at [264, 689] on button "Please select..." at bounding box center [227, 699] width 199 height 20
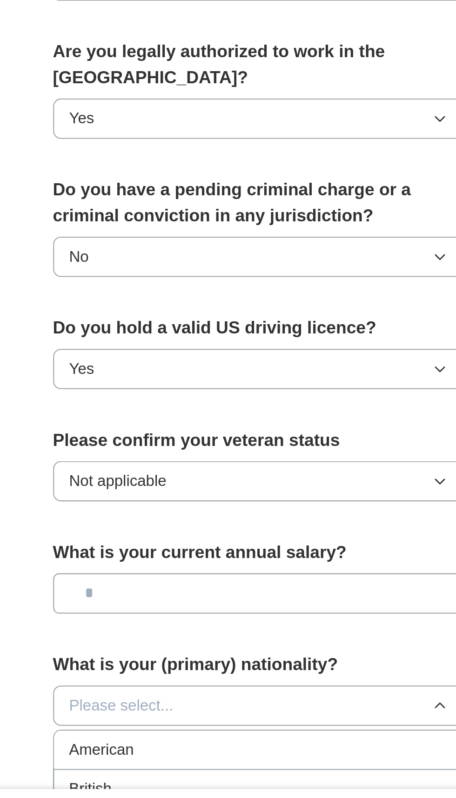
click at [153, 714] on span "American" at bounding box center [152, 719] width 32 height 11
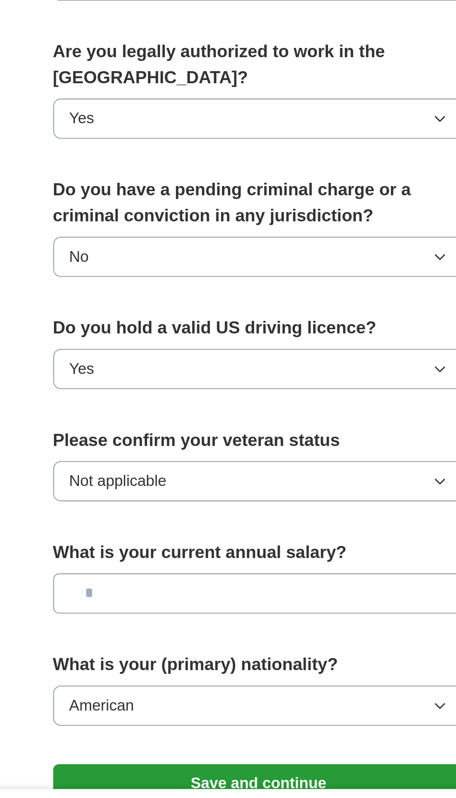
click at [166, 635] on input "text" at bounding box center [227, 645] width 199 height 20
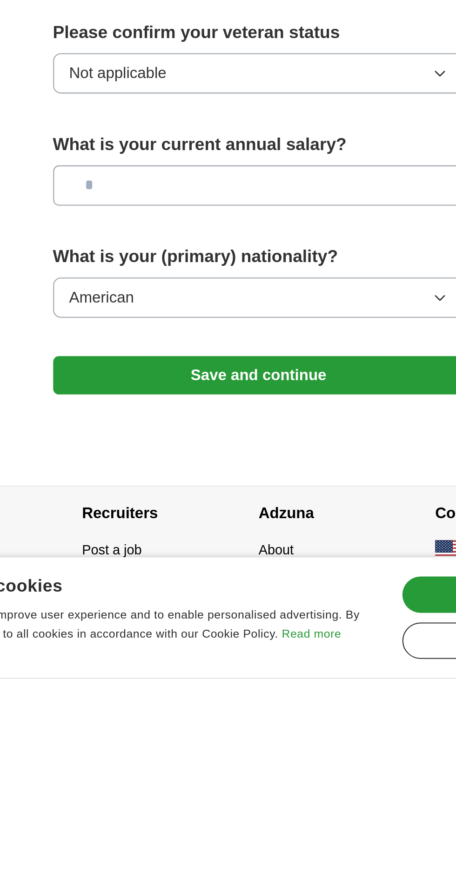
click at [237, 635] on input "text" at bounding box center [227, 645] width 199 height 20
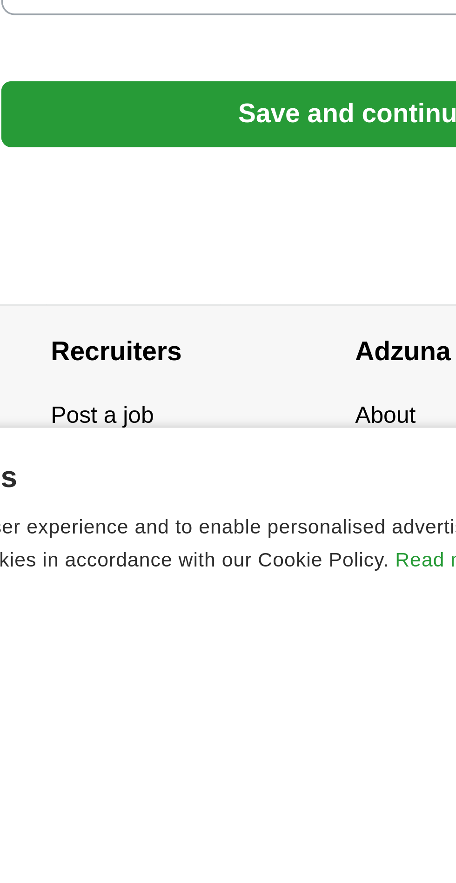
type input "******"
click at [243, 727] on button "Save and continue" at bounding box center [227, 736] width 199 height 19
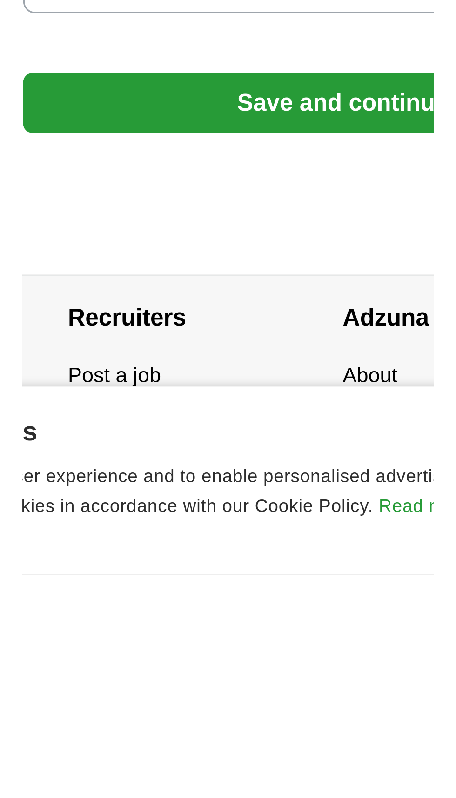
scroll to position [281, 0]
